Goal: Task Accomplishment & Management: Manage account settings

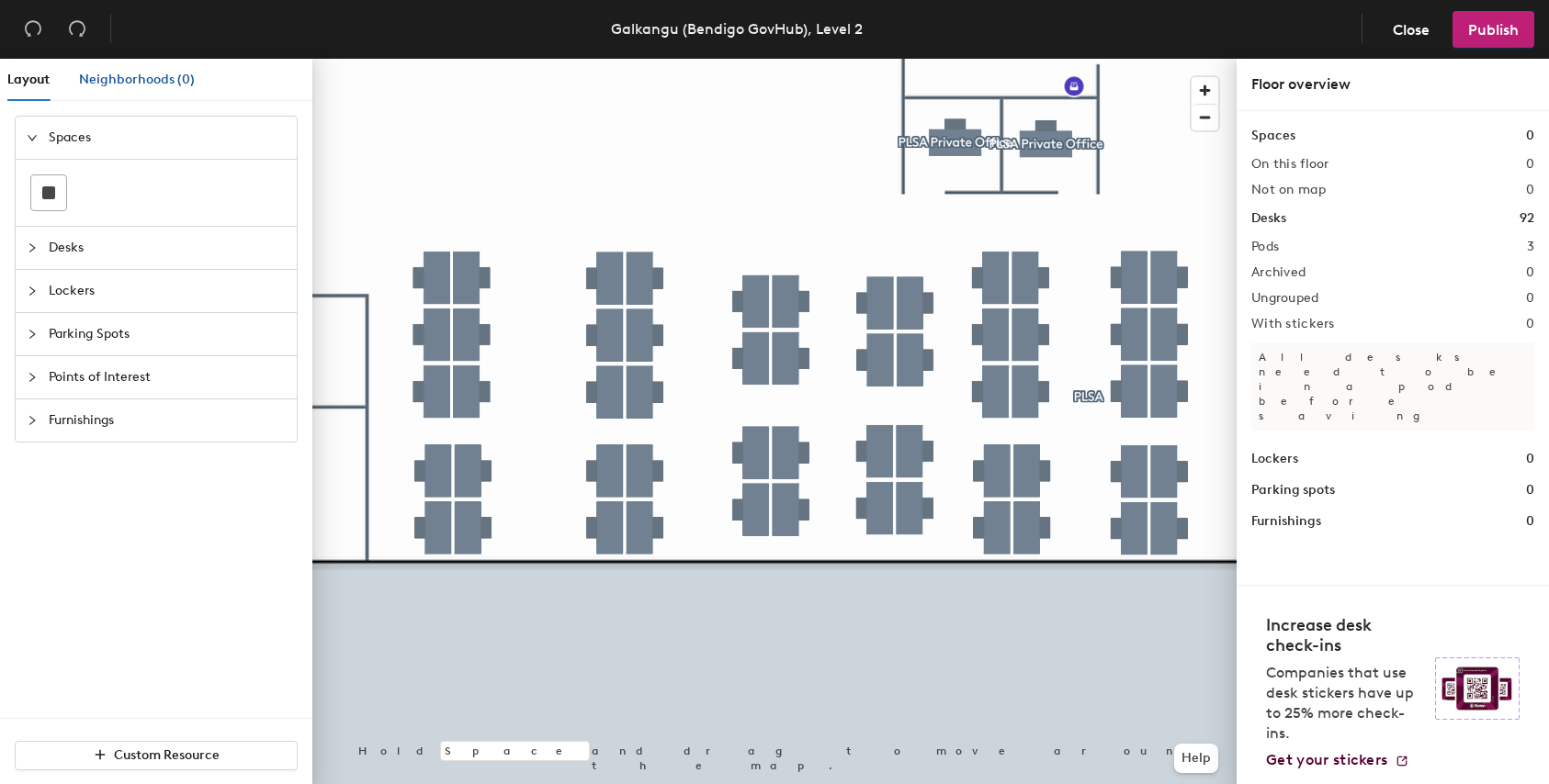
click at [147, 82] on span "Neighborhoods (0)" at bounding box center [137, 79] width 116 height 15
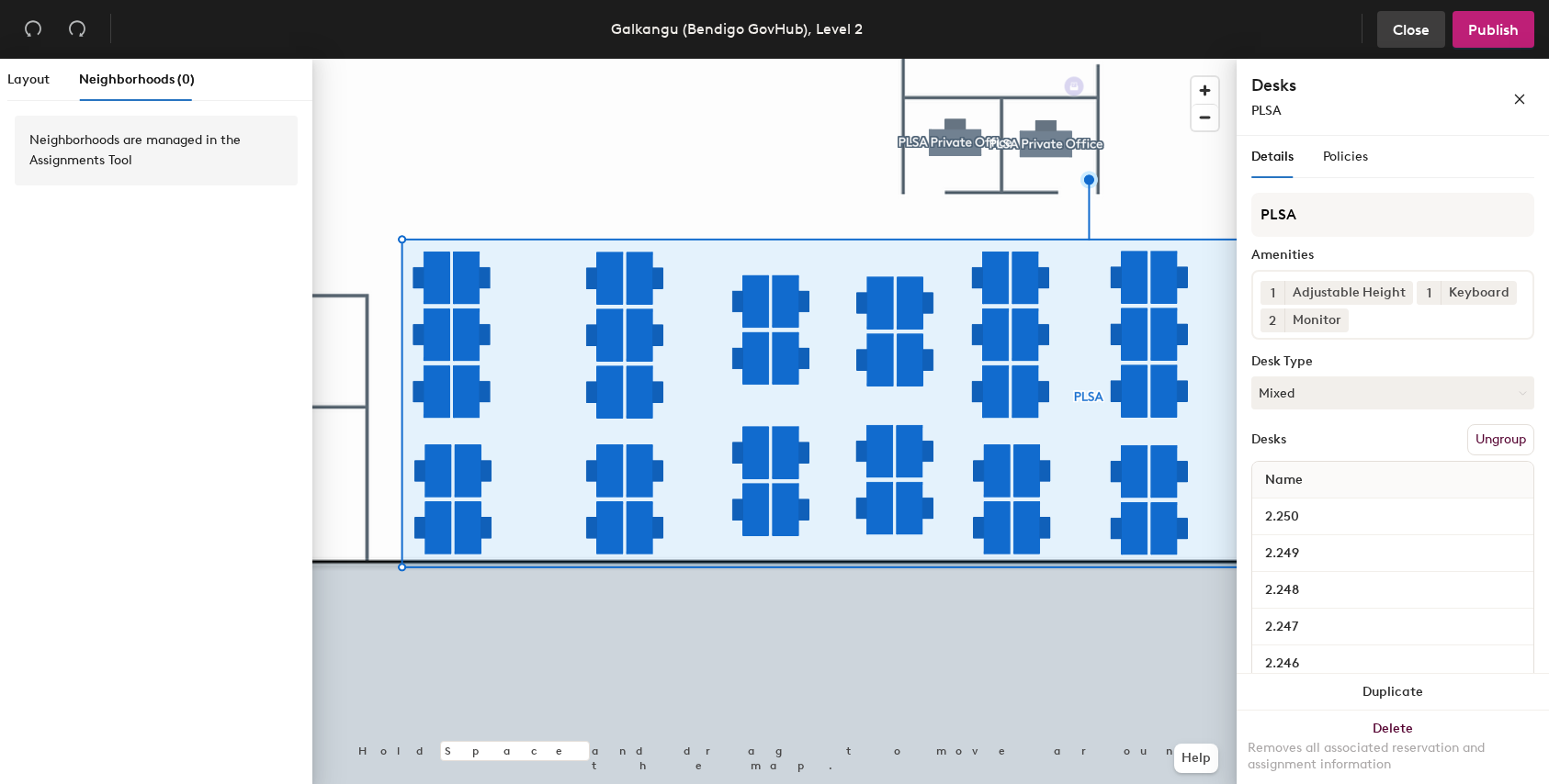
click at [1407, 34] on span "Close" at bounding box center [1411, 29] width 37 height 17
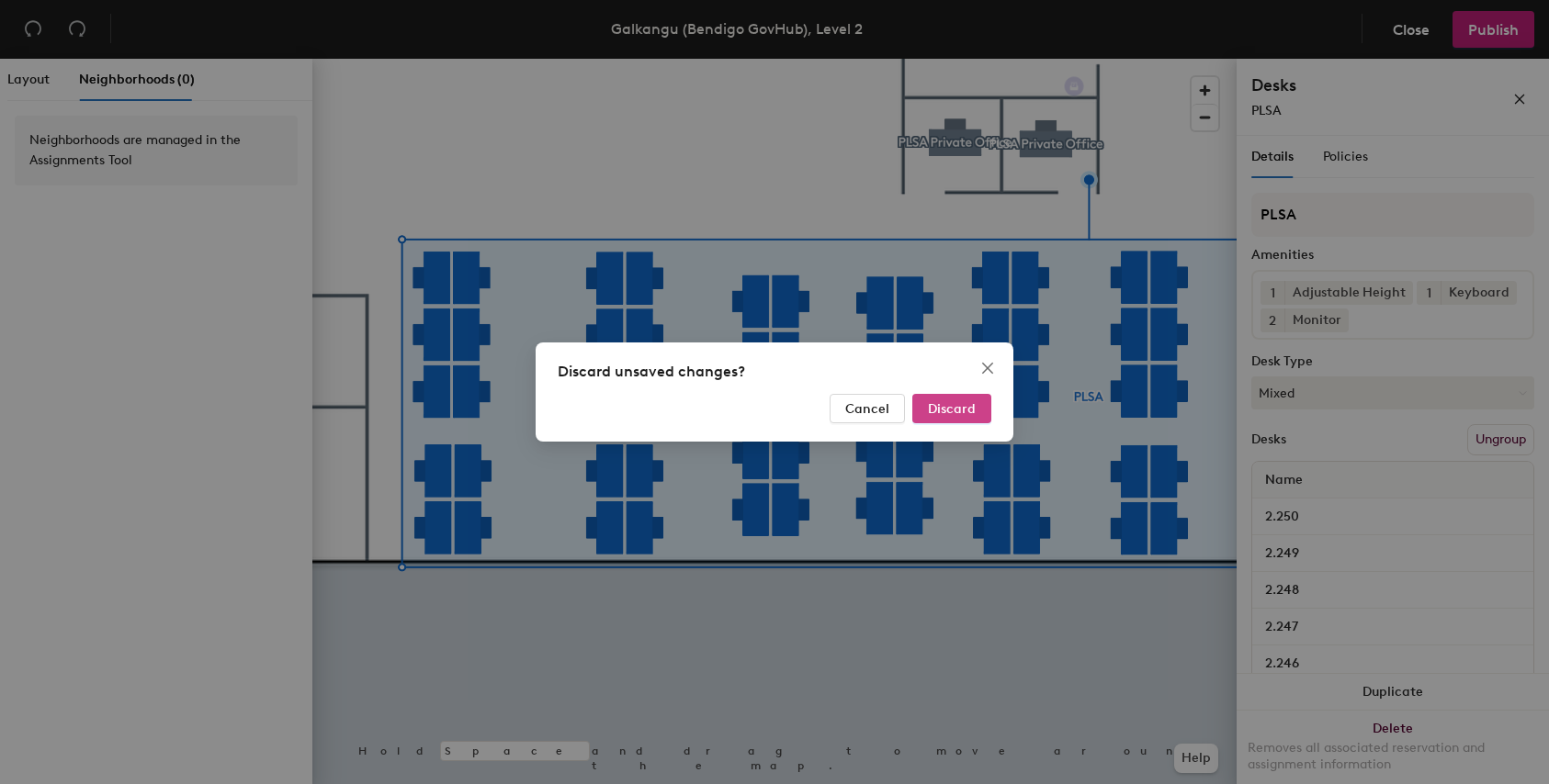
click at [960, 419] on button "Discard" at bounding box center [951, 408] width 79 height 29
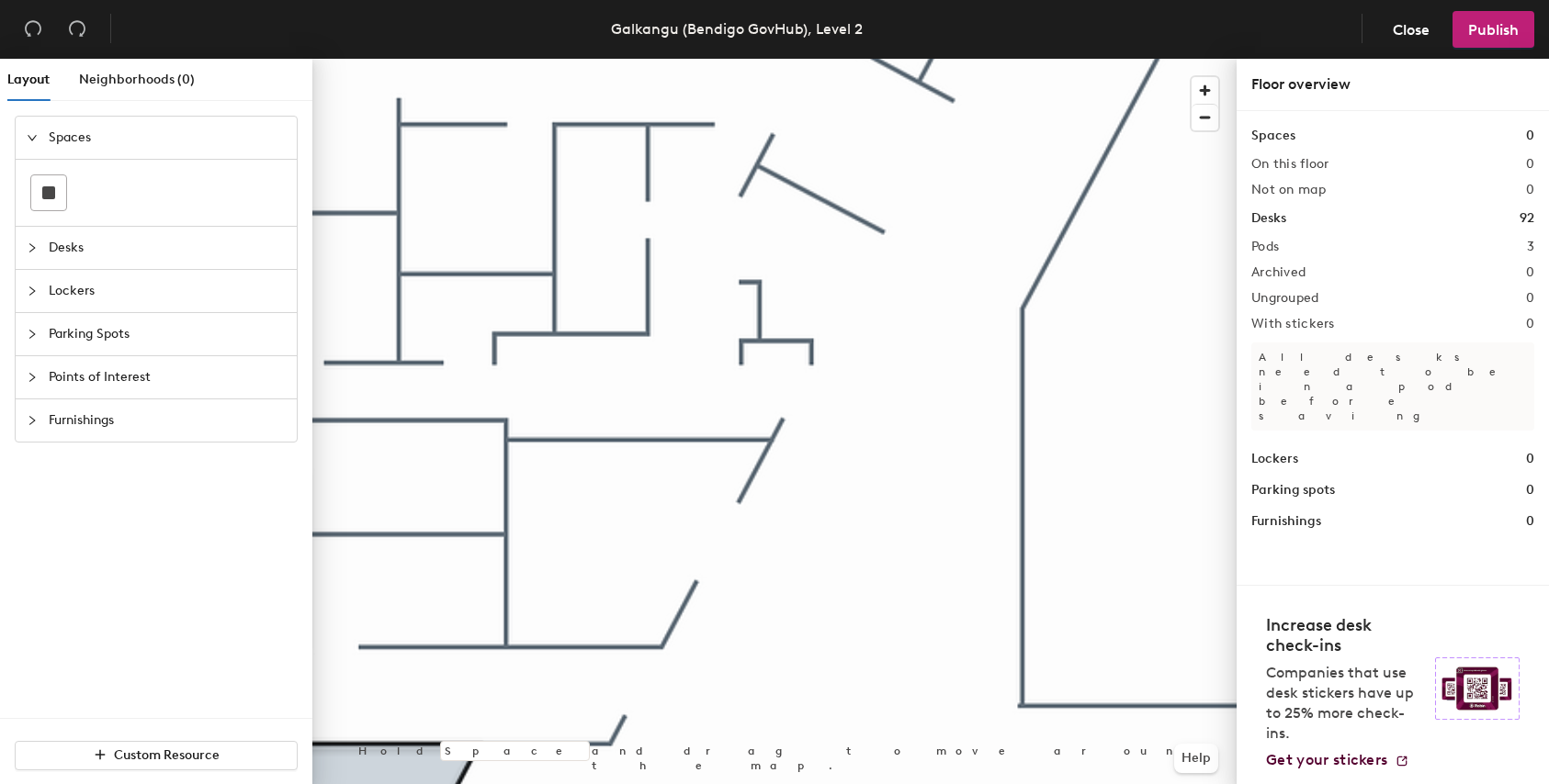
click at [30, 289] on icon "collapsed" at bounding box center [32, 291] width 11 height 11
click at [125, 282] on icon at bounding box center [129, 279] width 22 height 9
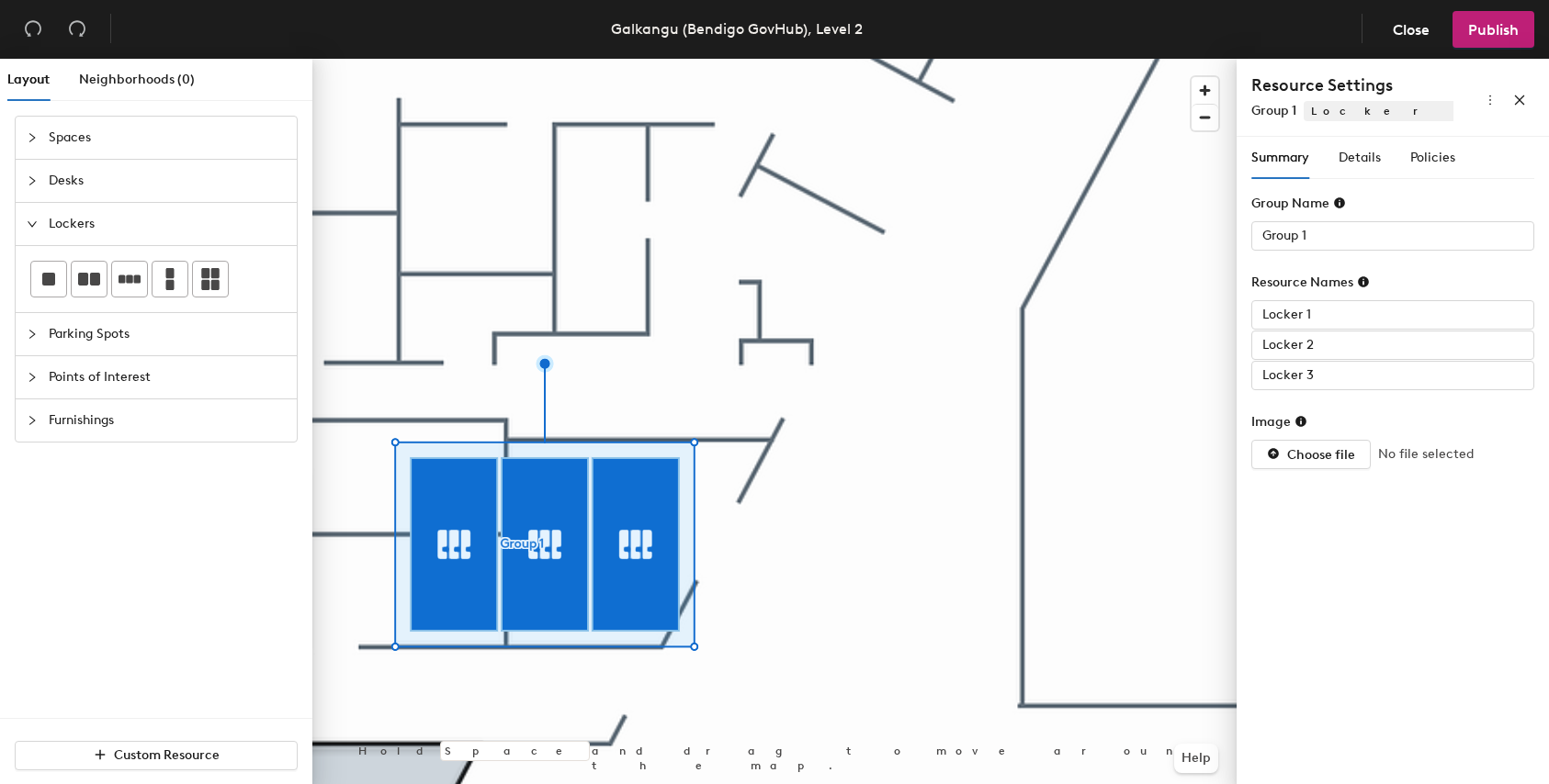
type input "Locker 2"
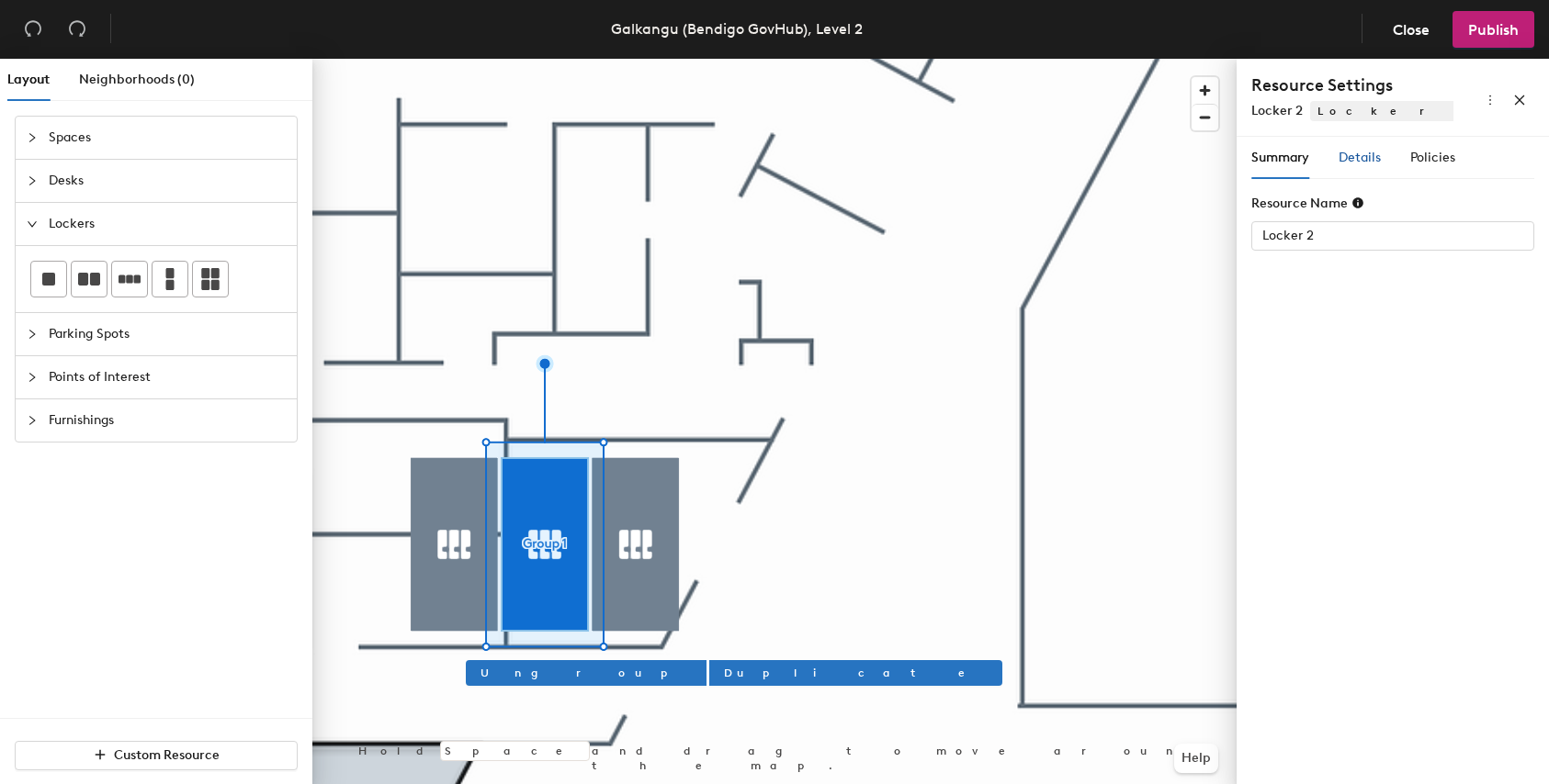
click at [1359, 159] on span "Details" at bounding box center [1360, 157] width 42 height 15
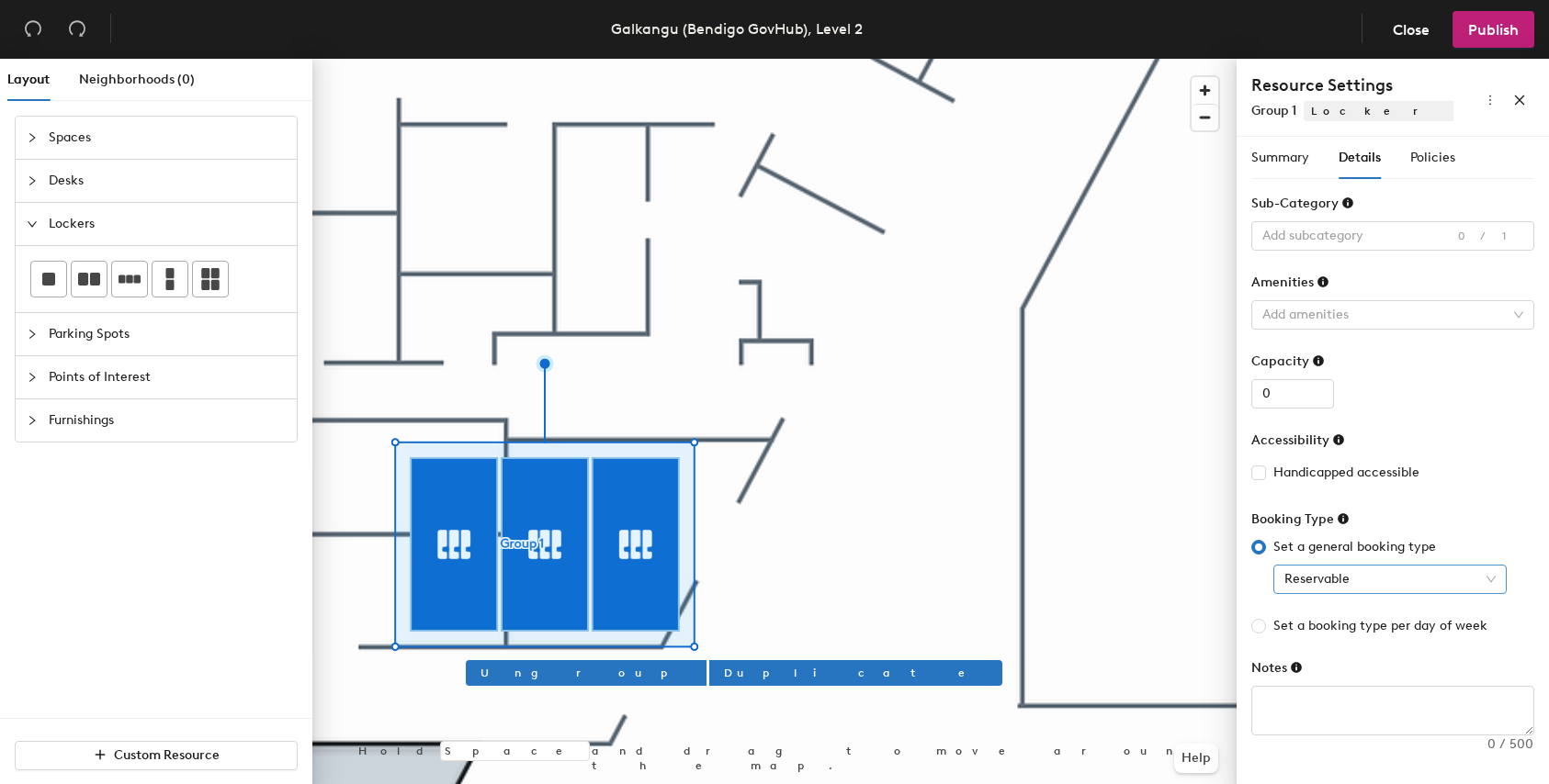
click at [1445, 588] on span "Reservable" at bounding box center [1390, 579] width 211 height 28
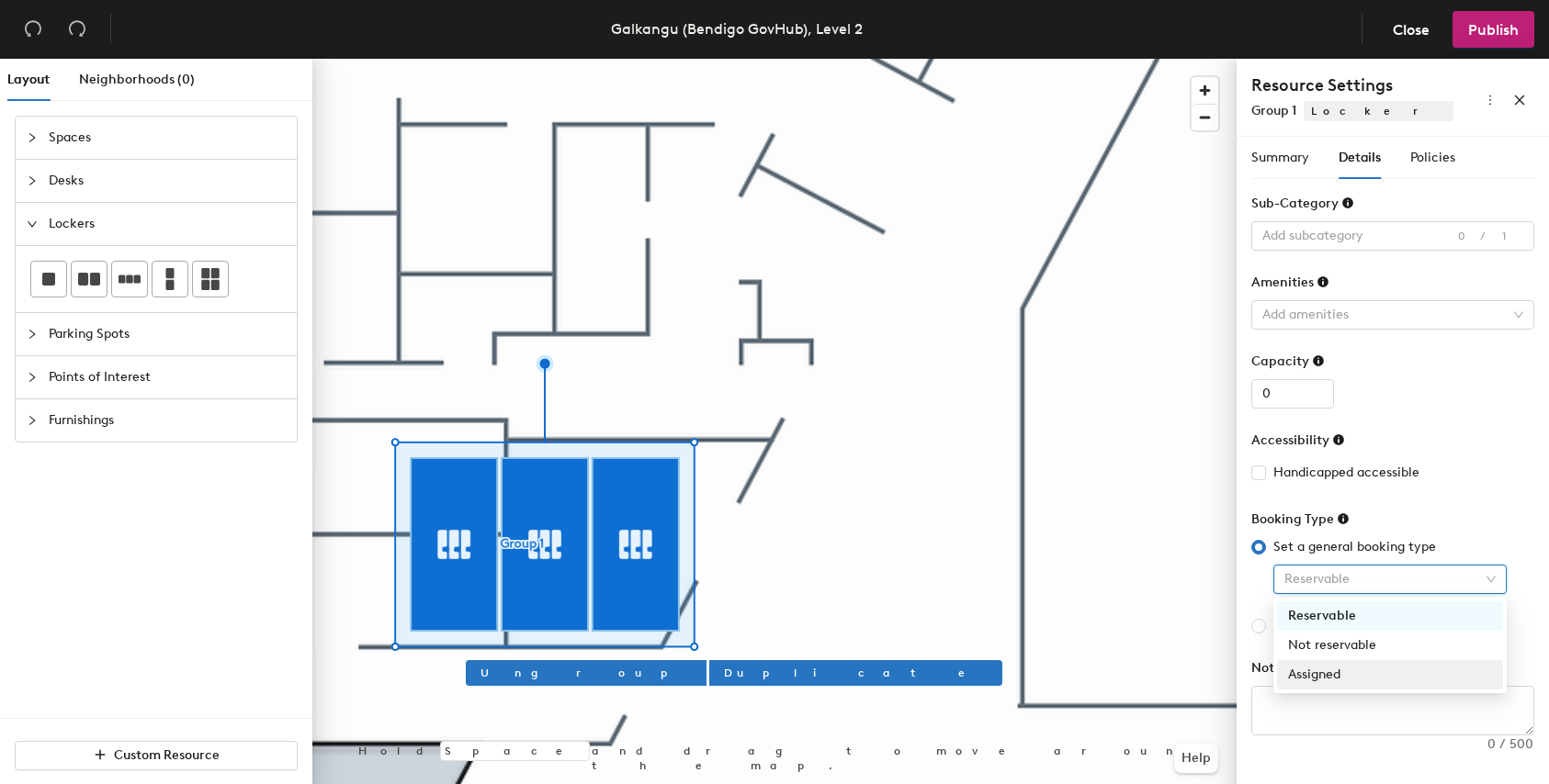
click at [1346, 674] on div "Assigned" at bounding box center [1390, 675] width 204 height 20
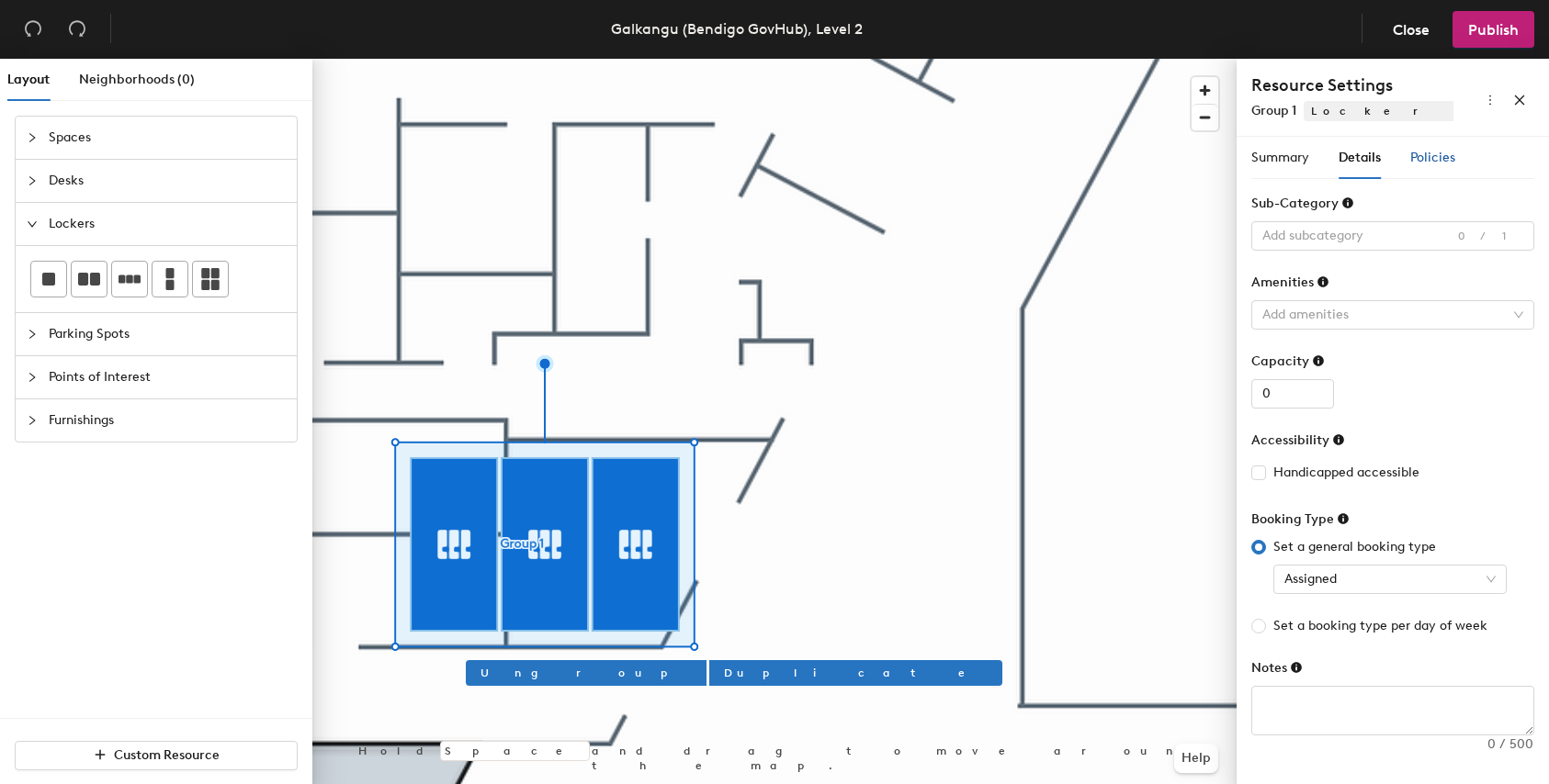
click at [1425, 157] on span "Policies" at bounding box center [1433, 157] width 45 height 15
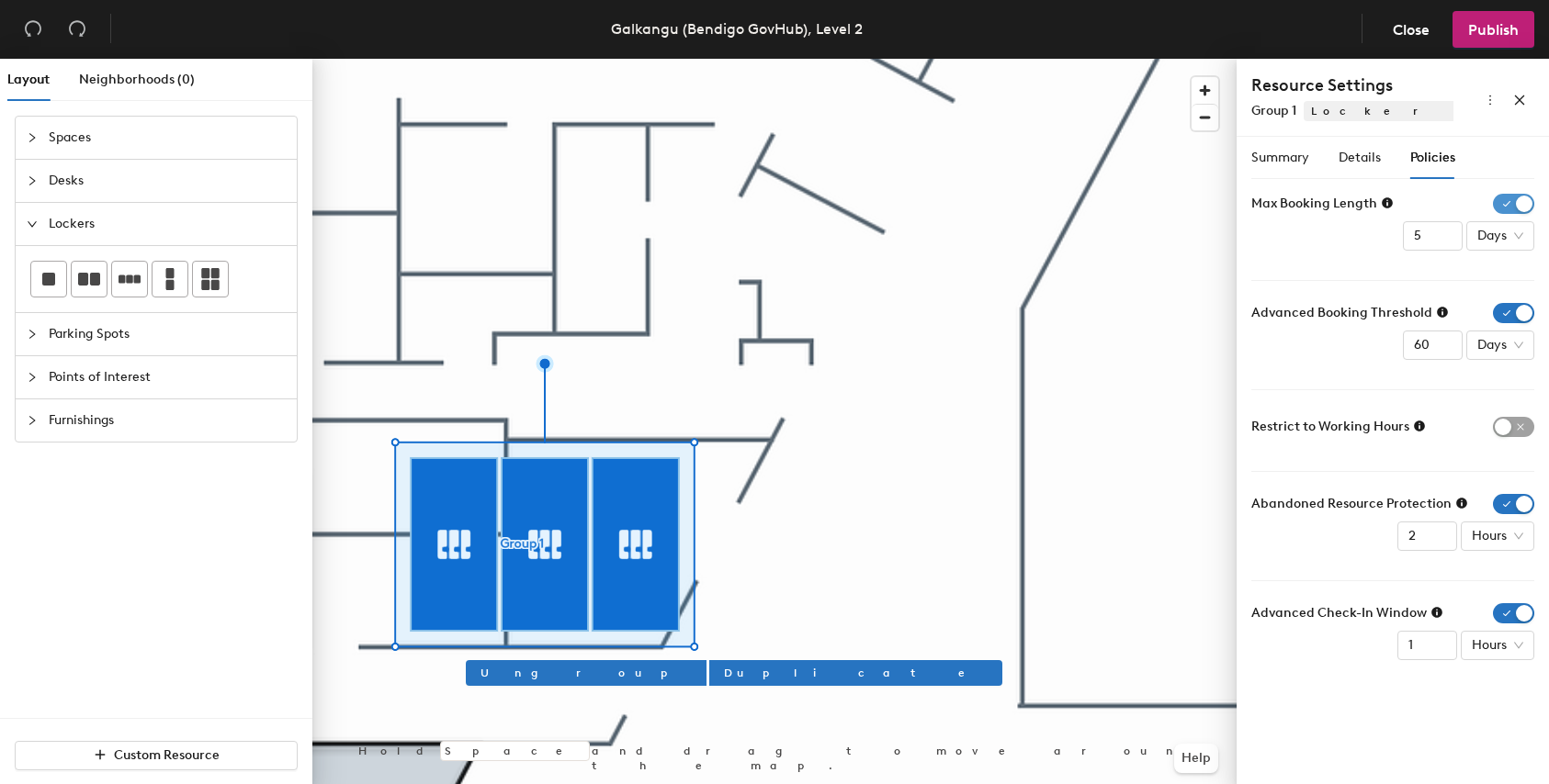
click at [1529, 201] on span "button" at bounding box center [1514, 204] width 41 height 20
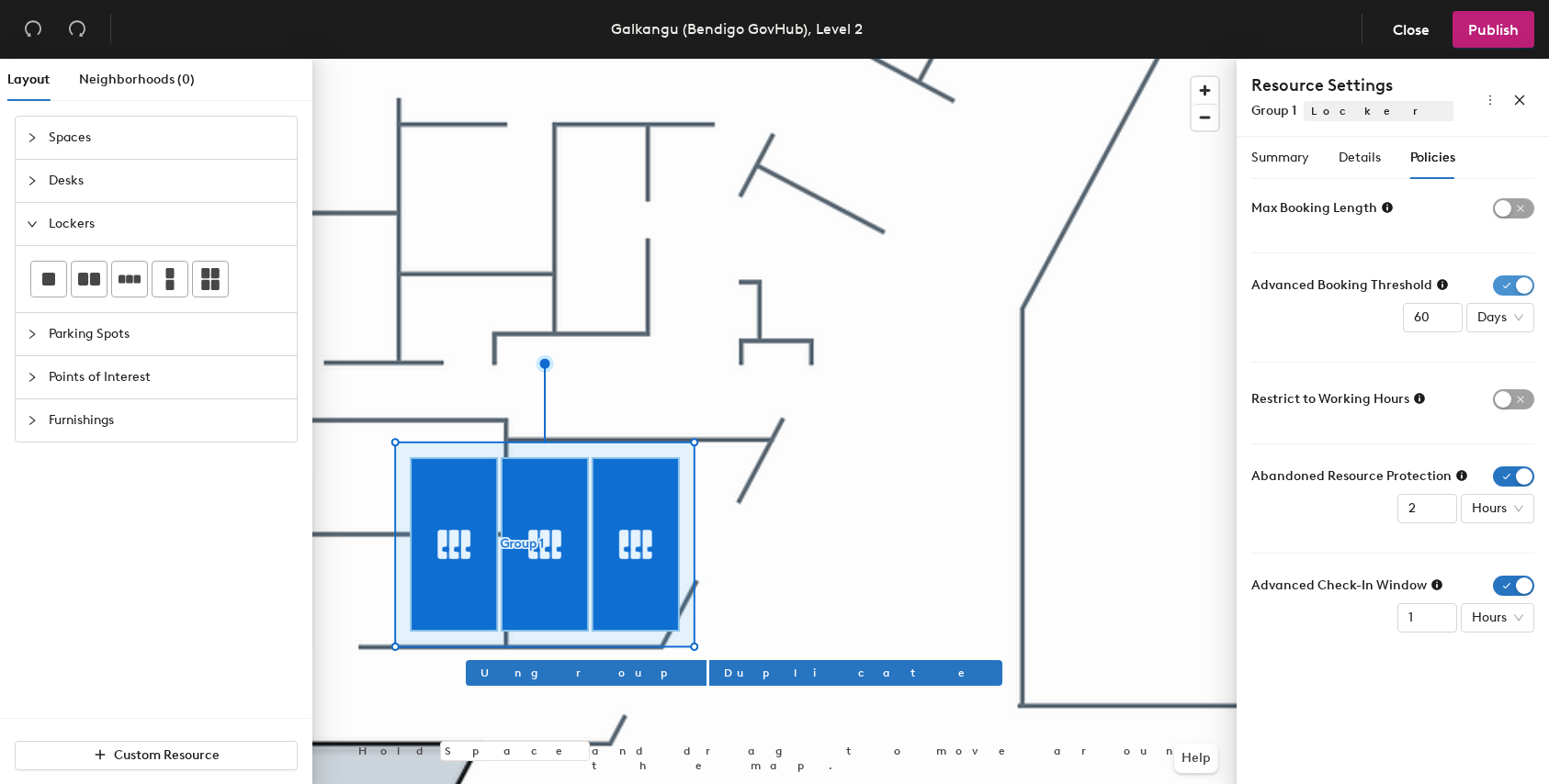
click at [1517, 284] on span "button" at bounding box center [1514, 285] width 41 height 20
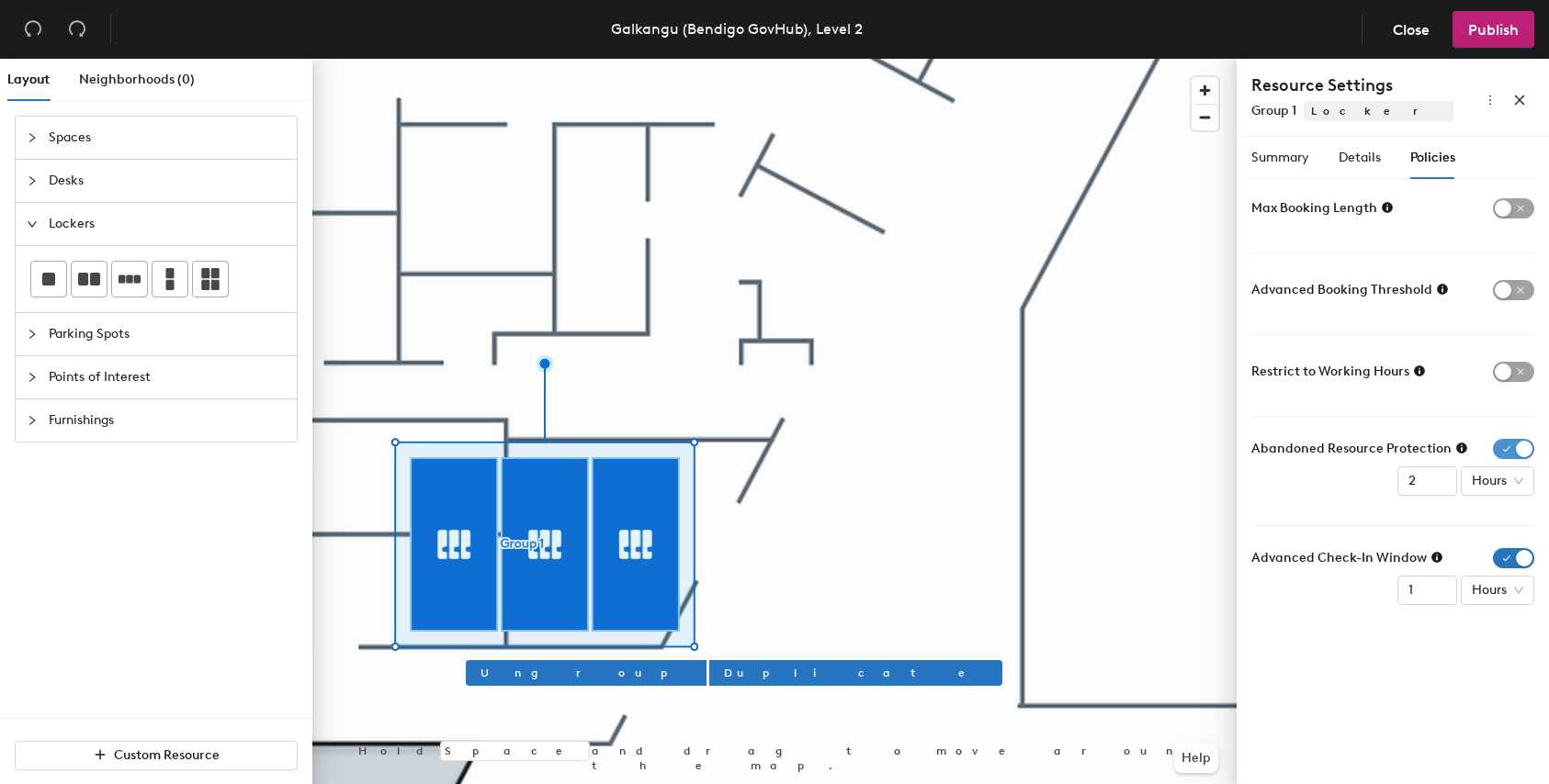
click at [1519, 448] on span "button" at bounding box center [1514, 448] width 41 height 20
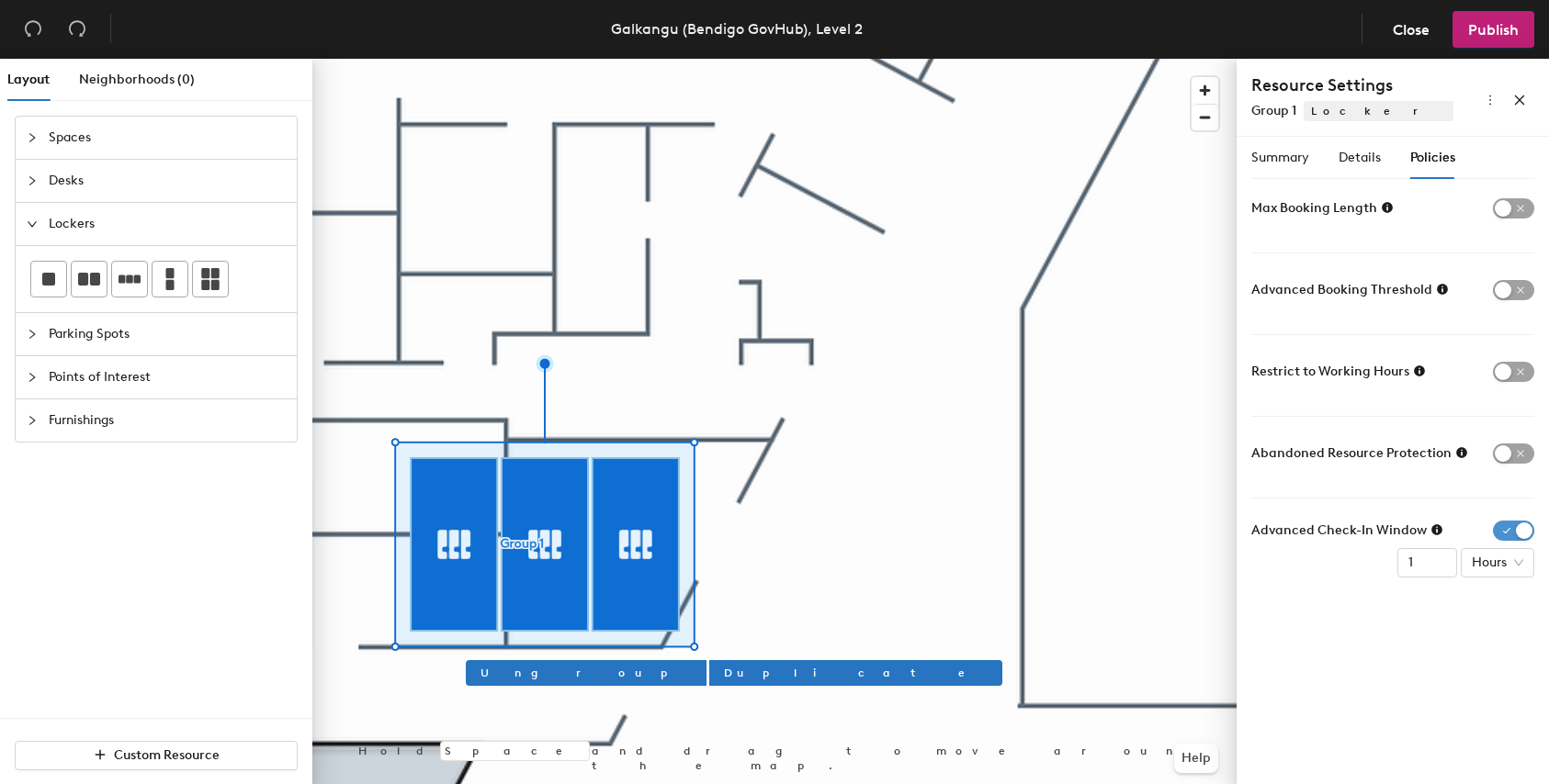
click at [1525, 535] on span "button" at bounding box center [1514, 530] width 41 height 20
click at [1364, 158] on span "Details" at bounding box center [1360, 157] width 42 height 15
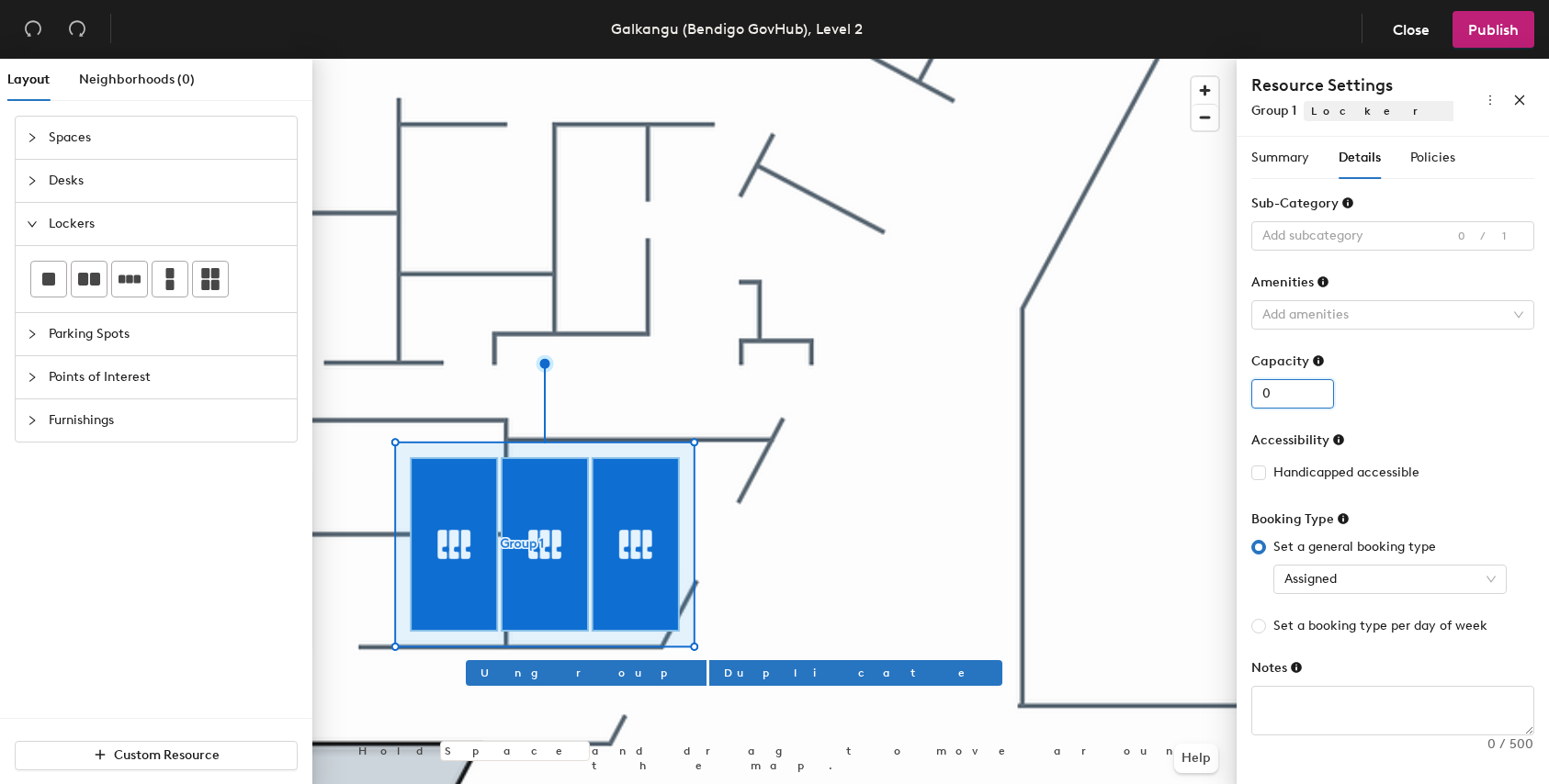
click at [1317, 396] on input "0" at bounding box center [1293, 394] width 83 height 29
click at [1316, 385] on input "1" at bounding box center [1293, 394] width 83 height 29
click at [1316, 385] on input "2" at bounding box center [1293, 394] width 83 height 29
click at [1316, 385] on input "3" at bounding box center [1293, 394] width 83 height 29
click at [1316, 385] on input "4" at bounding box center [1293, 394] width 83 height 29
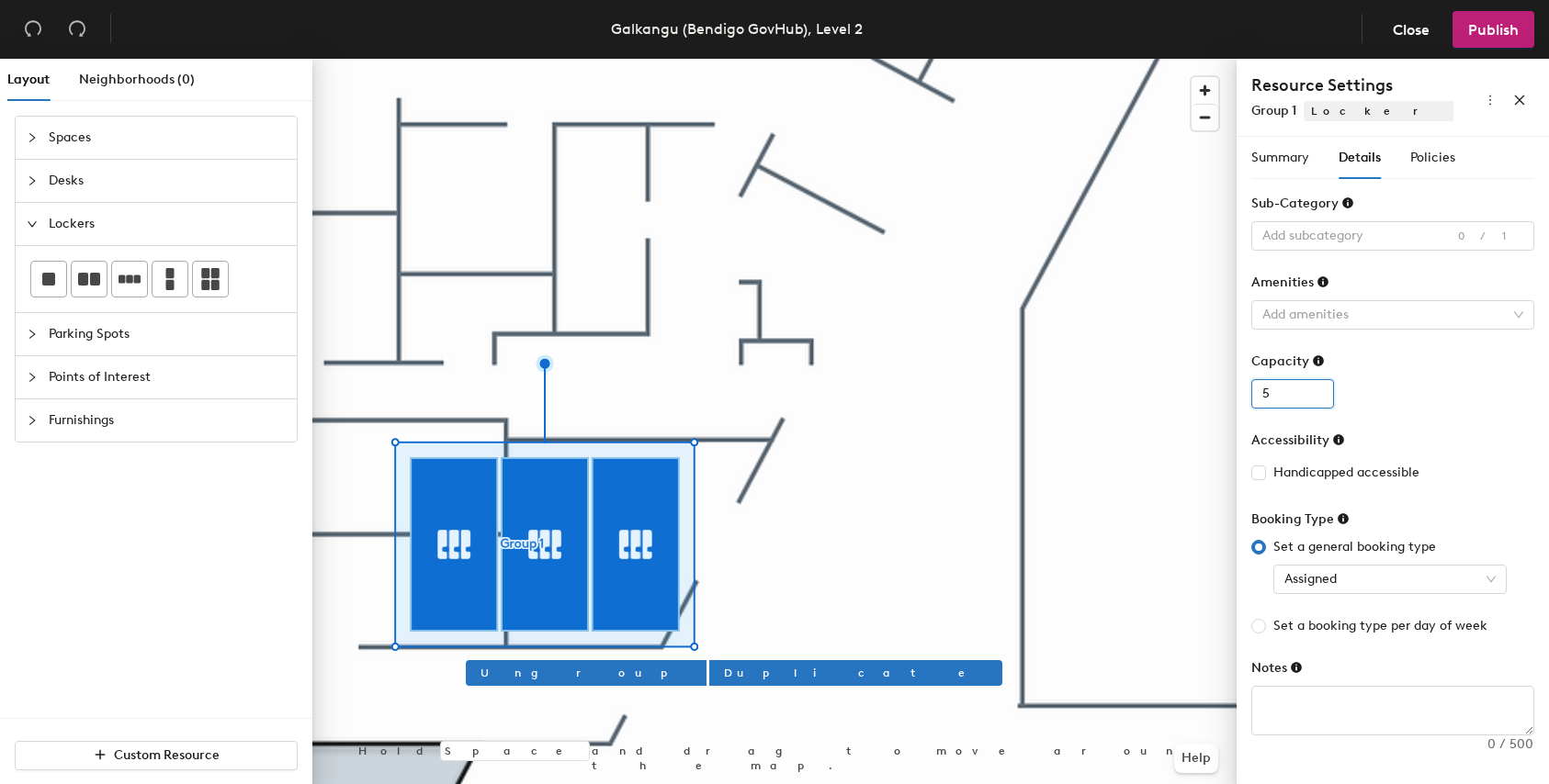
click at [1318, 385] on input "5" at bounding box center [1293, 394] width 83 height 29
click at [1318, 385] on input "6" at bounding box center [1293, 394] width 83 height 29
click at [1318, 385] on input "7" at bounding box center [1293, 394] width 83 height 29
click at [1318, 385] on input "8" at bounding box center [1293, 394] width 83 height 29
click at [1318, 385] on input "9" at bounding box center [1293, 394] width 83 height 29
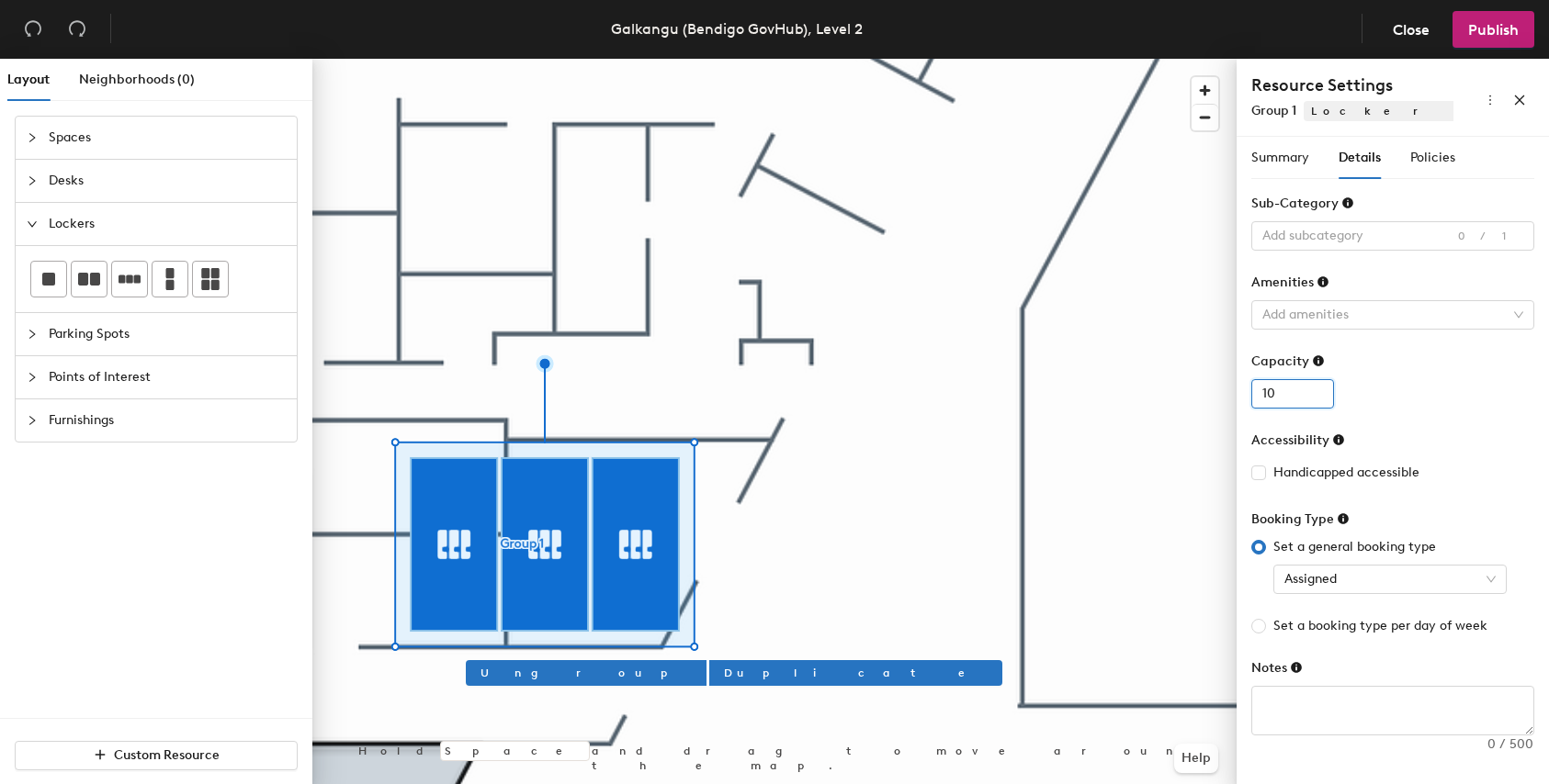
click at [1318, 385] on input "10" at bounding box center [1293, 394] width 83 height 29
click at [1318, 385] on input "11" at bounding box center [1293, 394] width 83 height 29
click at [1318, 385] on input "12" at bounding box center [1293, 394] width 83 height 29
click at [1318, 385] on input "13" at bounding box center [1293, 394] width 83 height 29
click at [1318, 385] on input "14" at bounding box center [1293, 394] width 83 height 29
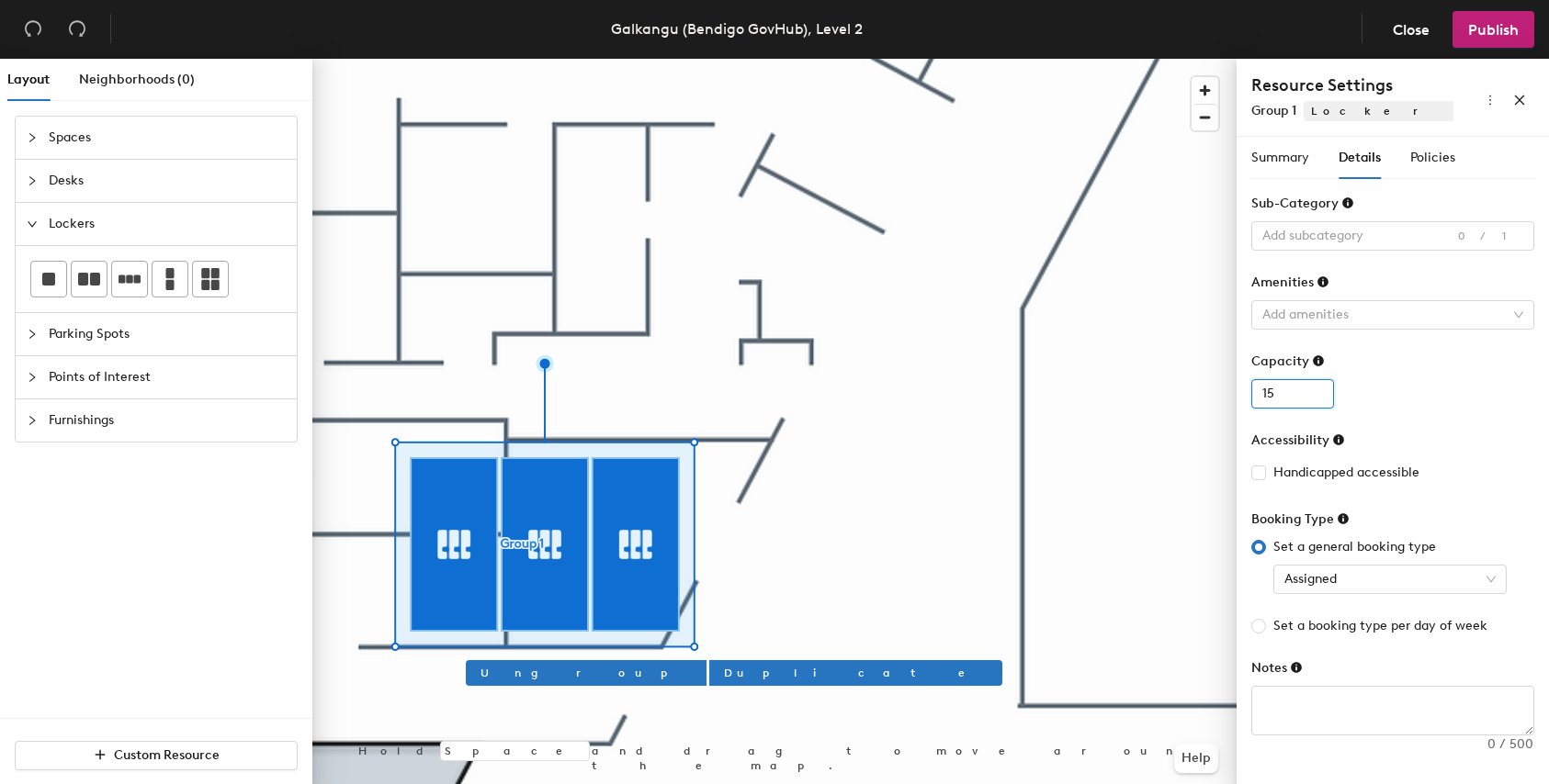
click at [1318, 385] on input "15" at bounding box center [1293, 394] width 83 height 29
click at [1318, 385] on input "16" at bounding box center [1293, 394] width 83 height 29
click at [1318, 385] on input "17" at bounding box center [1293, 394] width 83 height 29
click at [1318, 385] on input "18" at bounding box center [1293, 394] width 83 height 29
click at [1319, 385] on input "19" at bounding box center [1293, 394] width 83 height 29
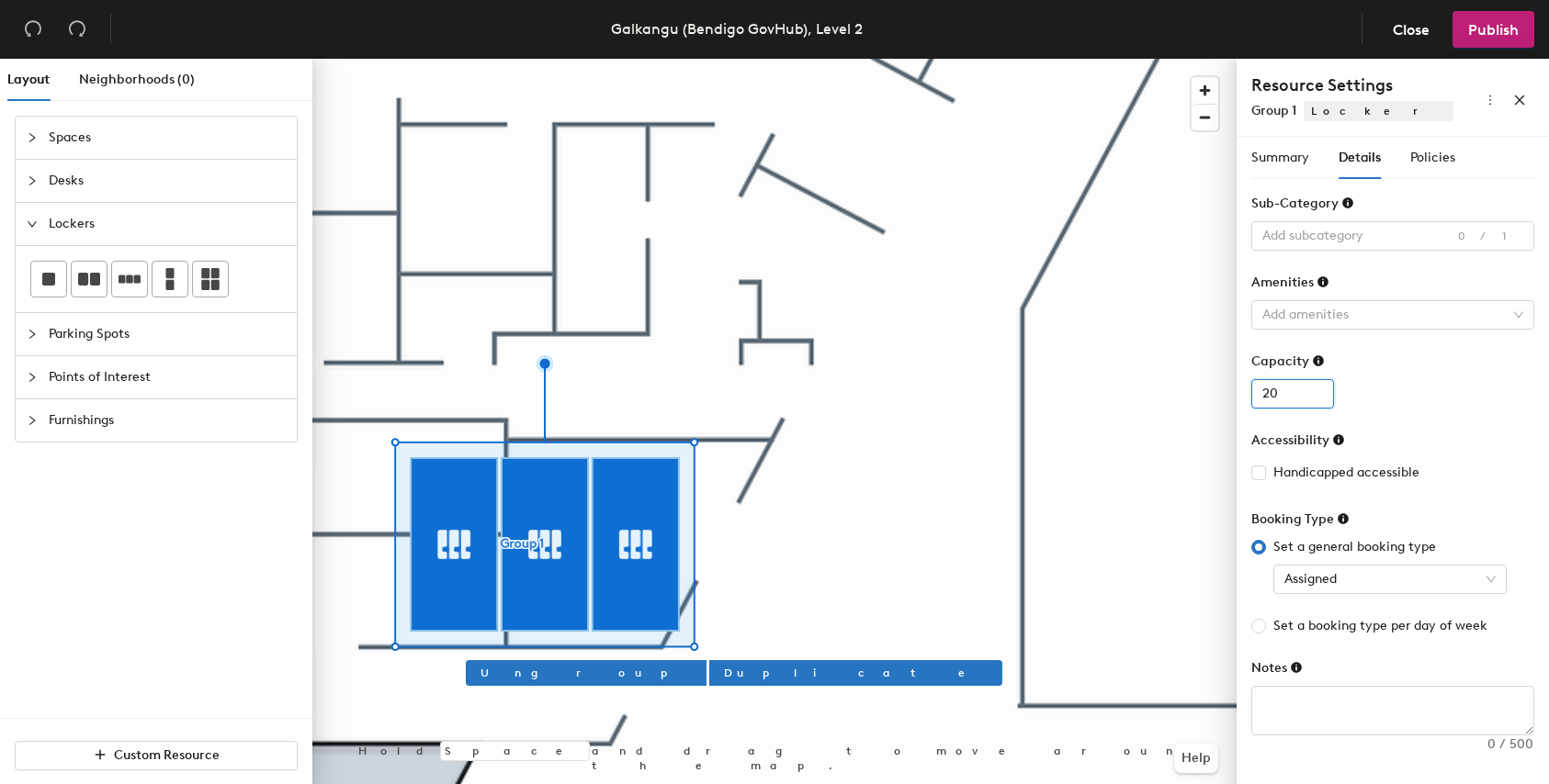
click at [1319, 385] on input "20" at bounding box center [1293, 394] width 83 height 29
click at [1319, 385] on input "27" at bounding box center [1293, 394] width 83 height 29
click at [1319, 385] on input "28" at bounding box center [1293, 394] width 83 height 29
click at [1319, 385] on input "29" at bounding box center [1293, 394] width 83 height 29
click at [1319, 385] on input "30" at bounding box center [1293, 394] width 83 height 29
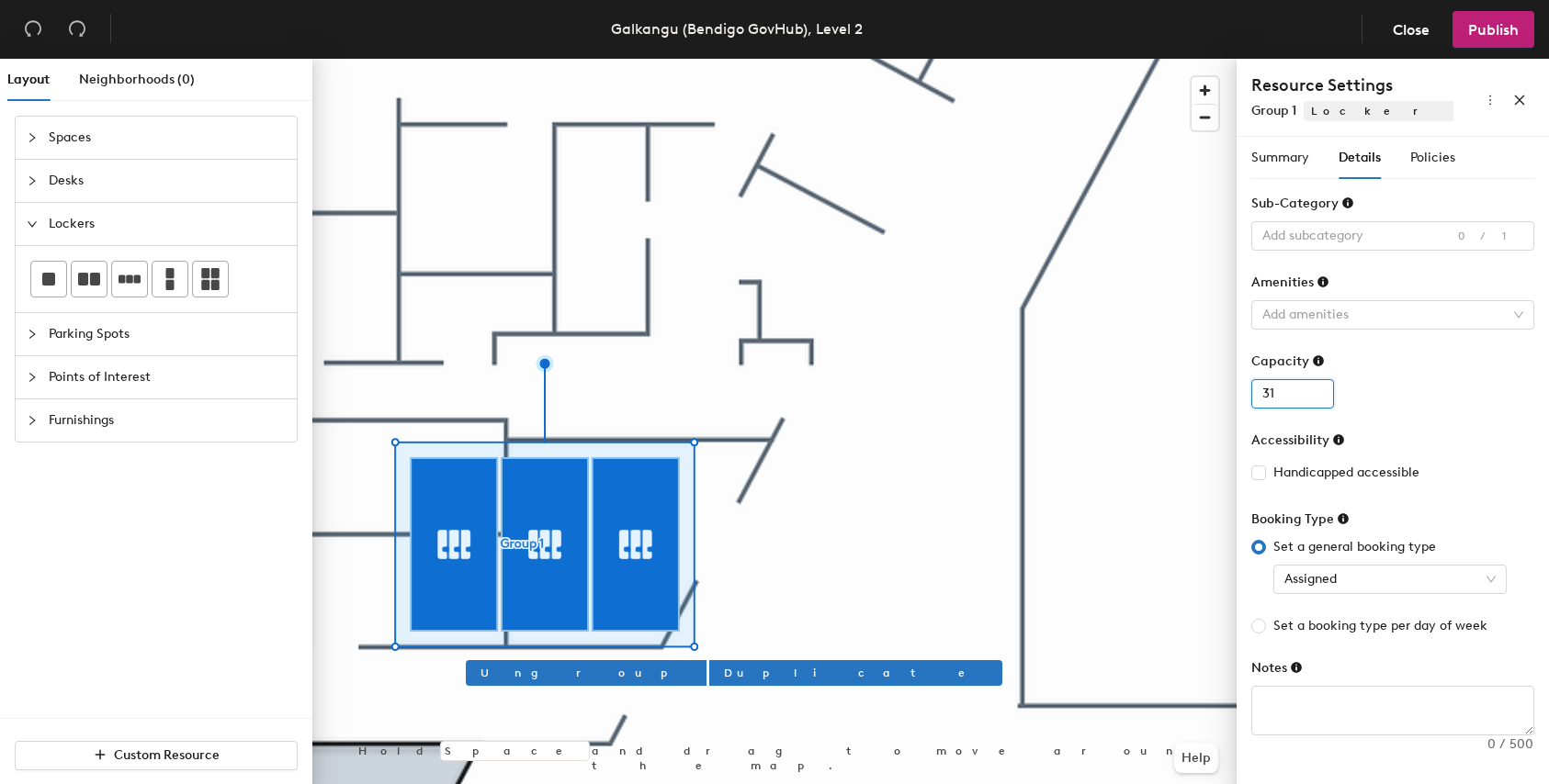
click at [1319, 385] on input "31" at bounding box center [1293, 394] width 83 height 29
click at [1319, 385] on input "32" at bounding box center [1293, 394] width 83 height 29
click at [1319, 385] on input "37" at bounding box center [1293, 394] width 83 height 29
click at [1319, 385] on input "38" at bounding box center [1293, 394] width 83 height 29
click at [1319, 385] on input "39" at bounding box center [1293, 394] width 83 height 29
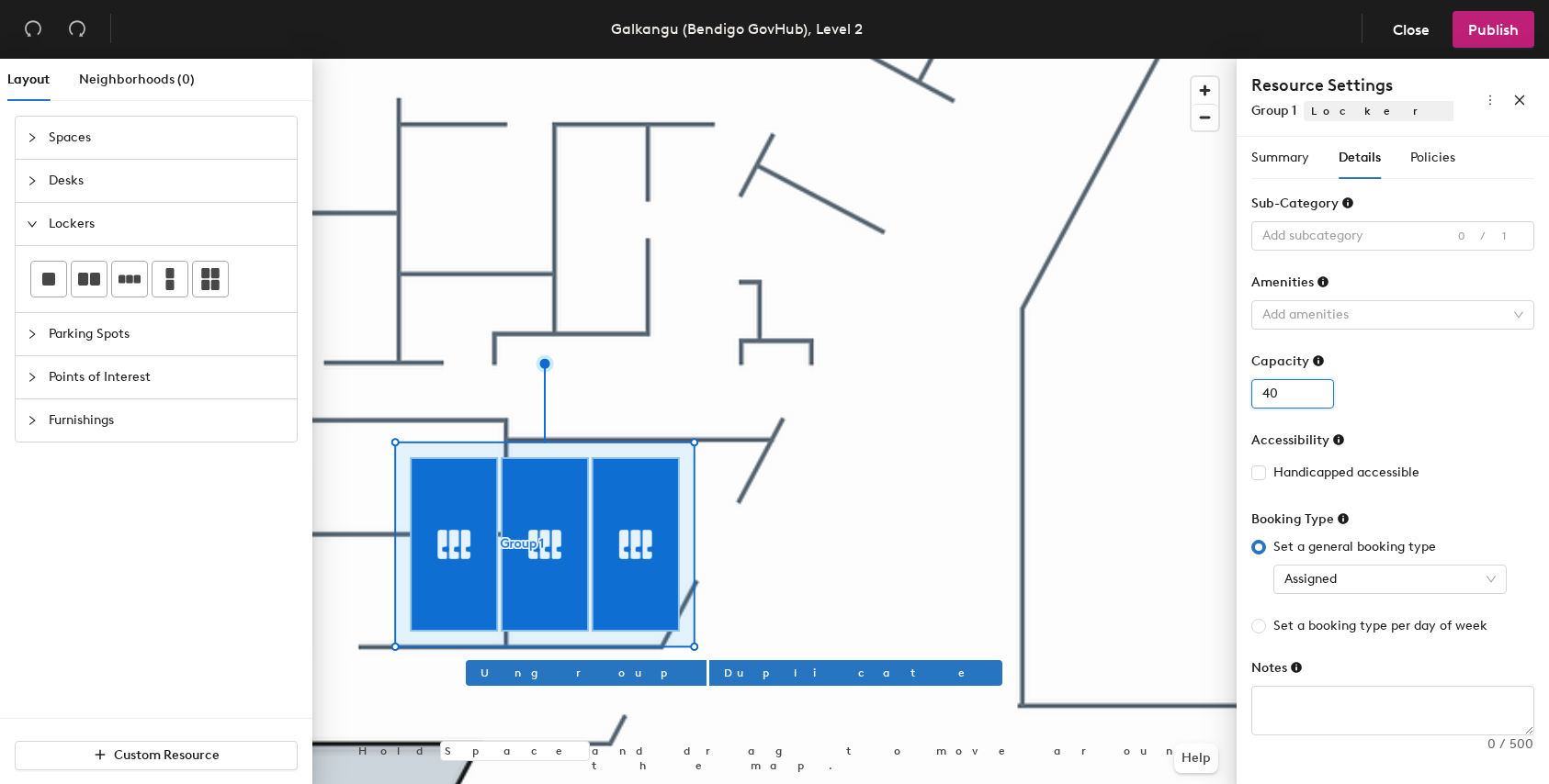
type input "40"
click at [1319, 385] on input "40" at bounding box center [1293, 394] width 83 height 29
click at [1488, 96] on icon "more" at bounding box center [1491, 100] width 13 height 13
click at [1487, 96] on icon "more" at bounding box center [1491, 100] width 13 height 13
click at [1282, 113] on span "Group 1" at bounding box center [1274, 110] width 45 height 15
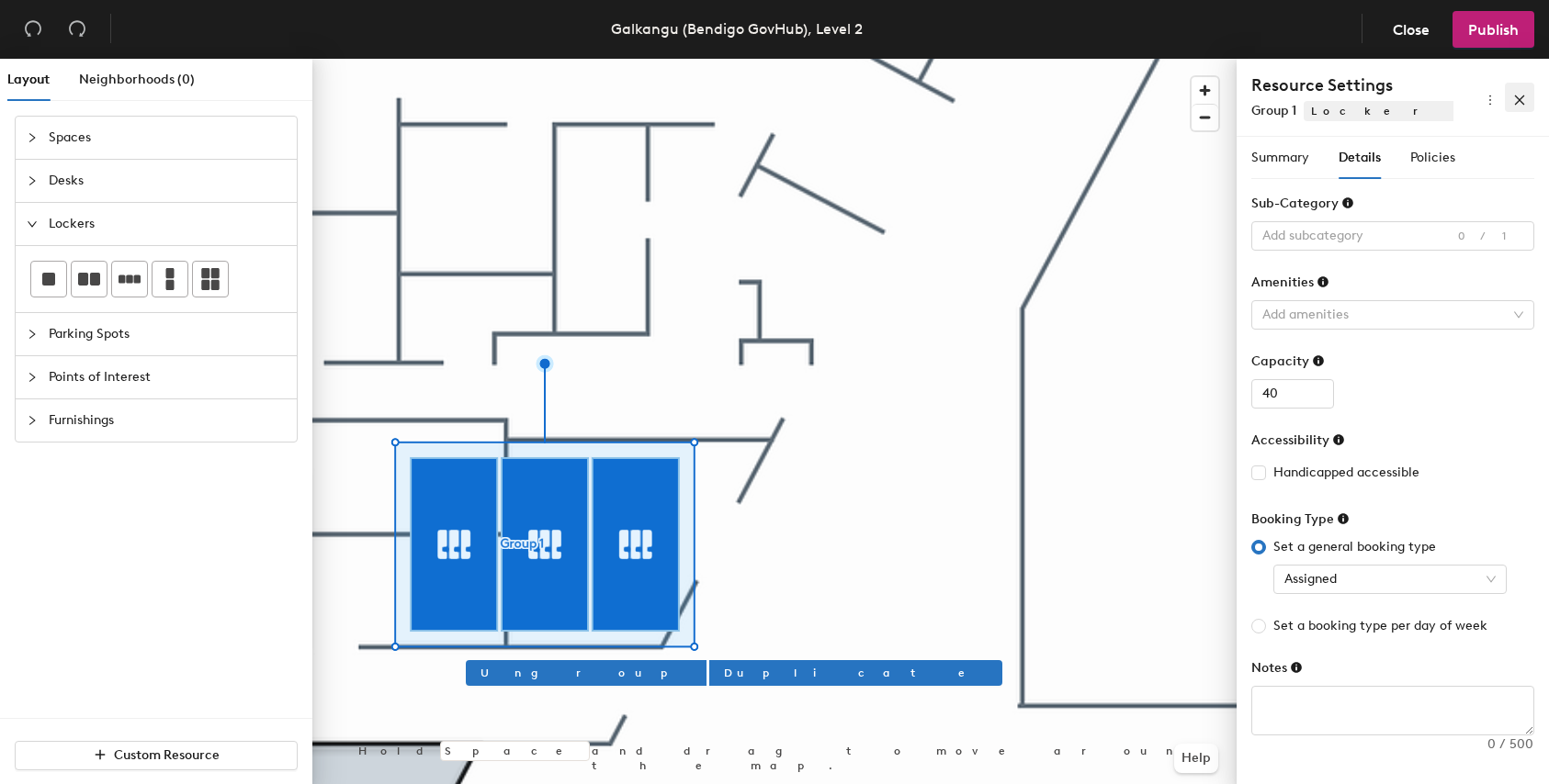
click at [1520, 100] on icon "close" at bounding box center [1520, 100] width 13 height 13
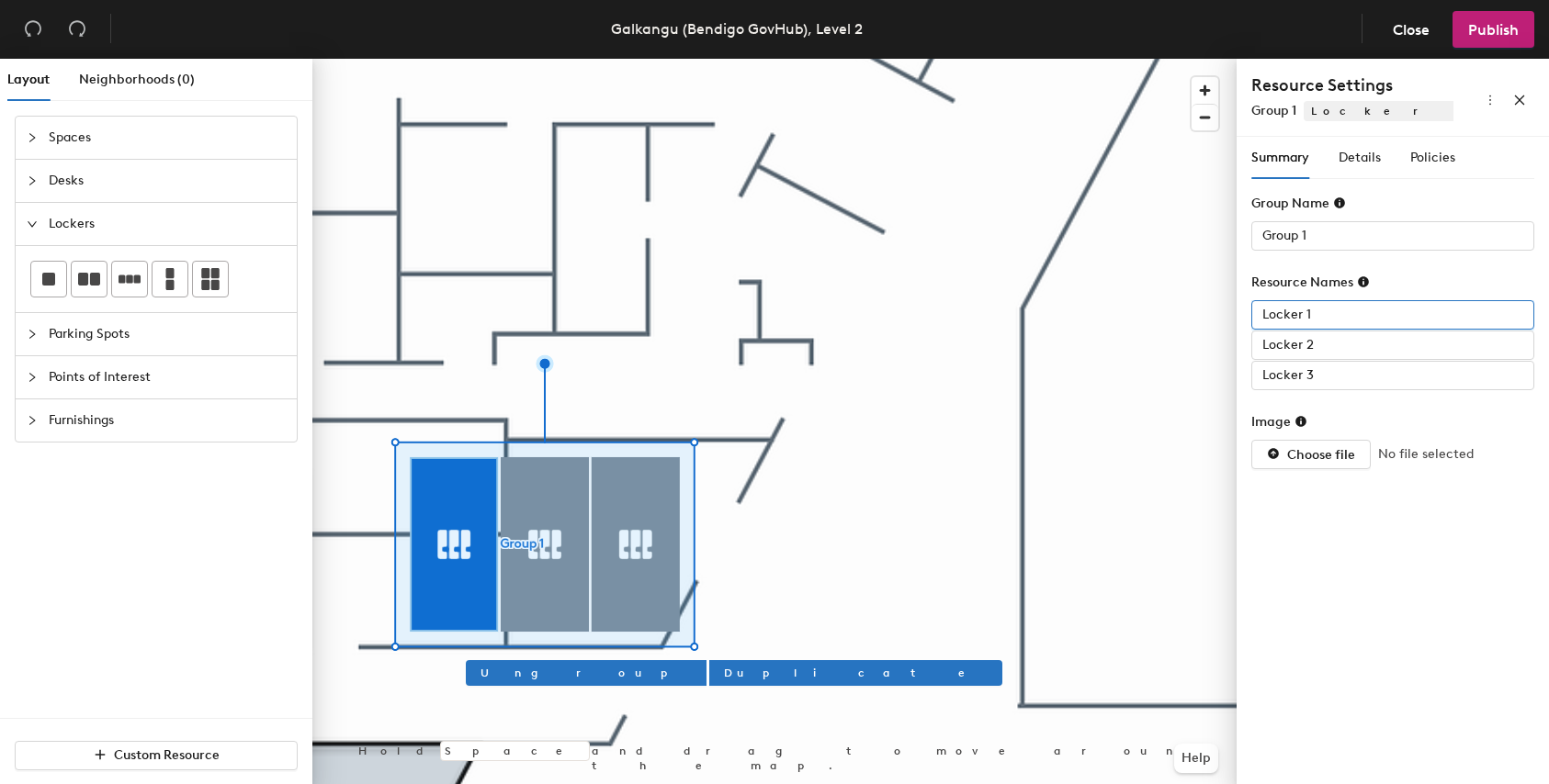
click at [1342, 315] on input "Locker 1" at bounding box center [1393, 315] width 283 height 29
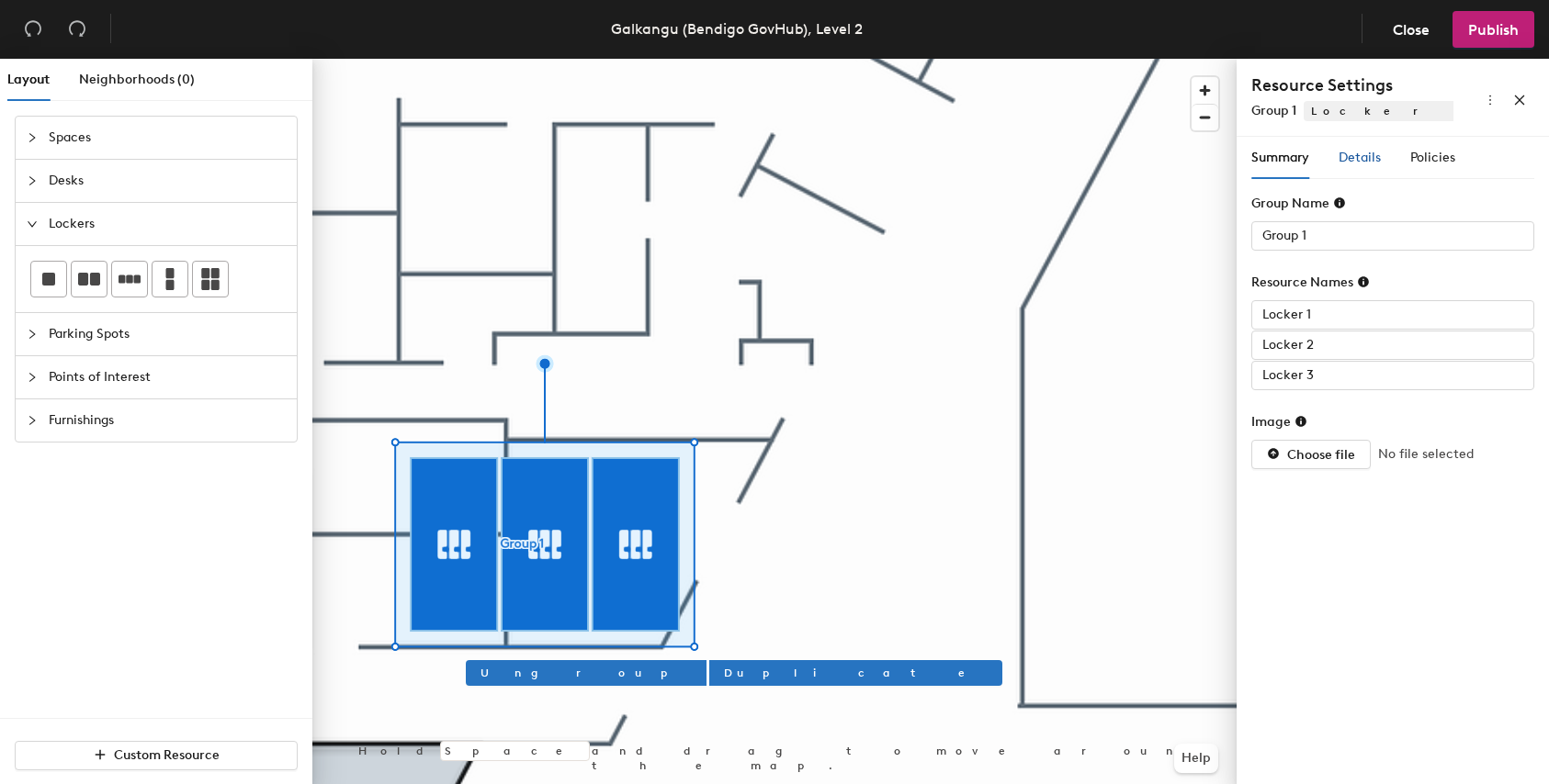
click at [1365, 149] on span "Details" at bounding box center [1360, 157] width 42 height 15
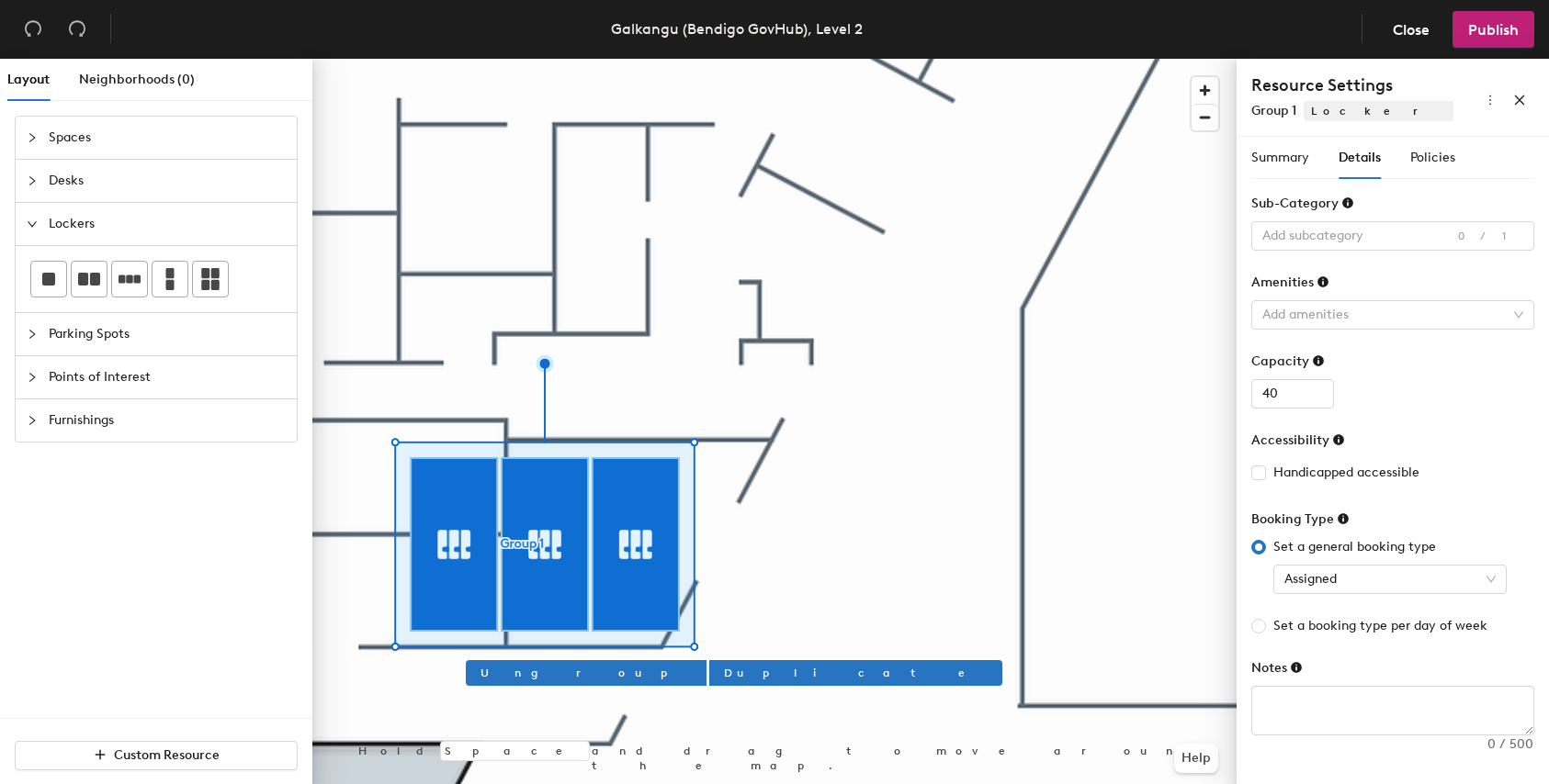
click at [1321, 360] on icon at bounding box center [1319, 362] width 11 height 11
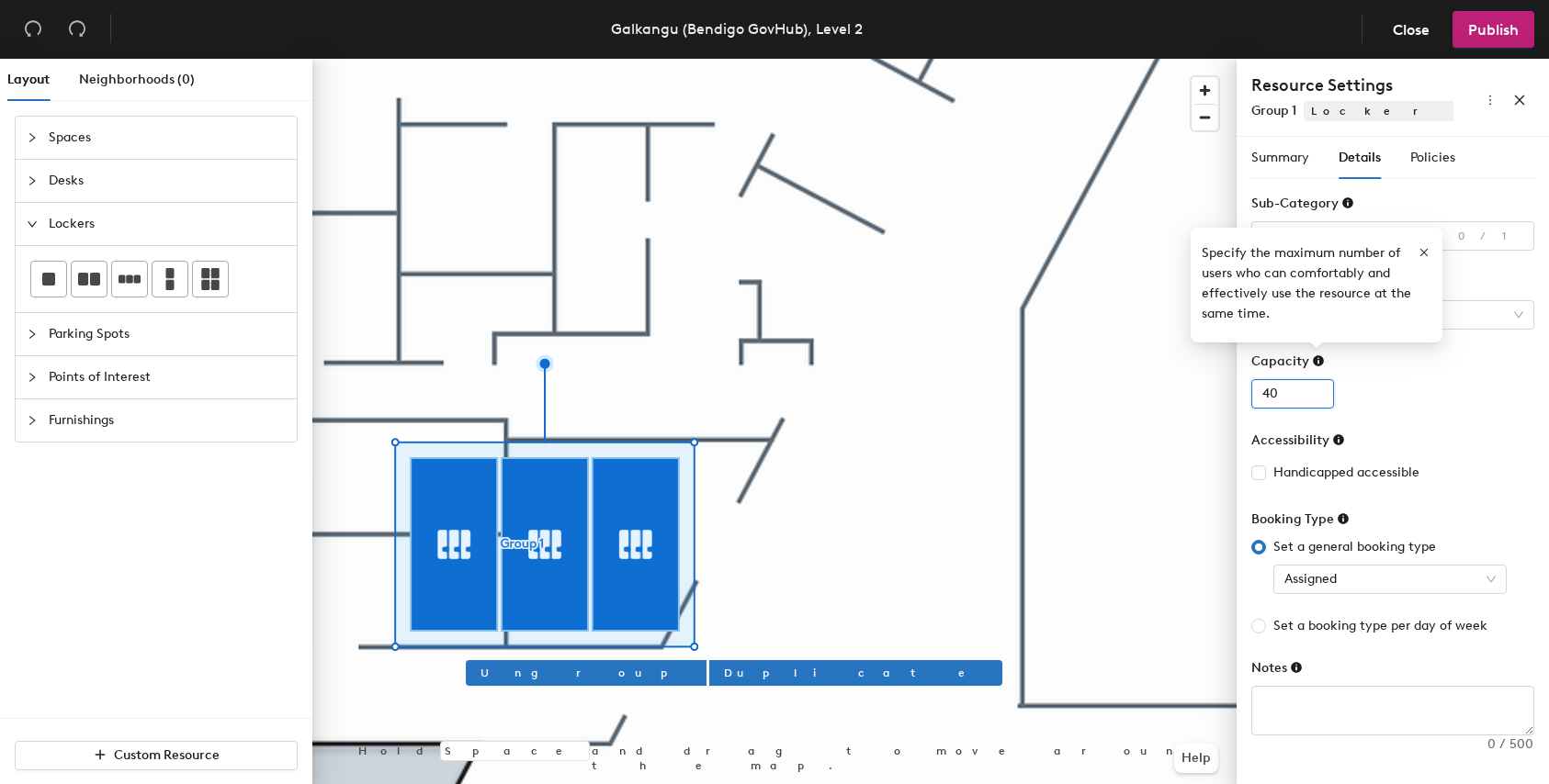
click at [1299, 393] on input "40" at bounding box center [1293, 394] width 83 height 29
click at [1514, 95] on icon "close" at bounding box center [1520, 100] width 13 height 13
